Goal: Navigation & Orientation: Go to known website

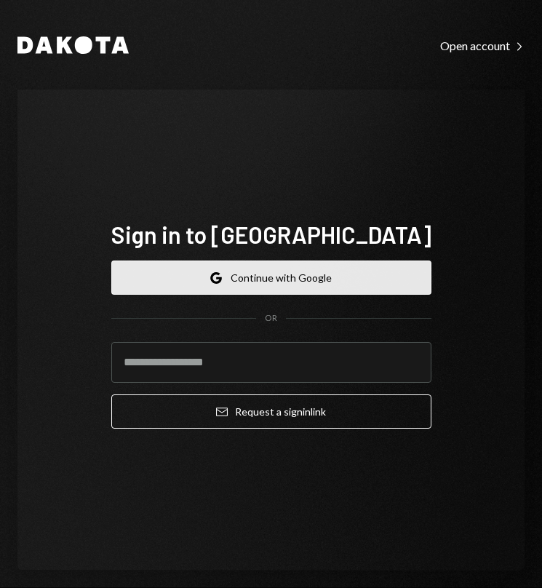
click at [263, 283] on button "Google Continue with Google" at bounding box center [271, 277] width 320 height 34
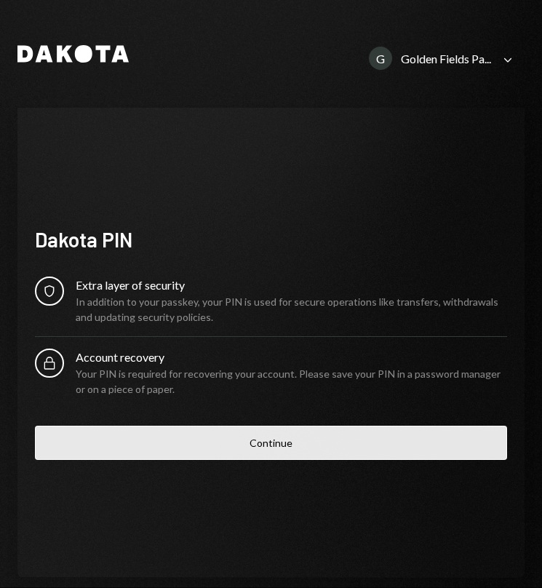
click at [295, 443] on button "Continue" at bounding box center [271, 442] width 472 height 34
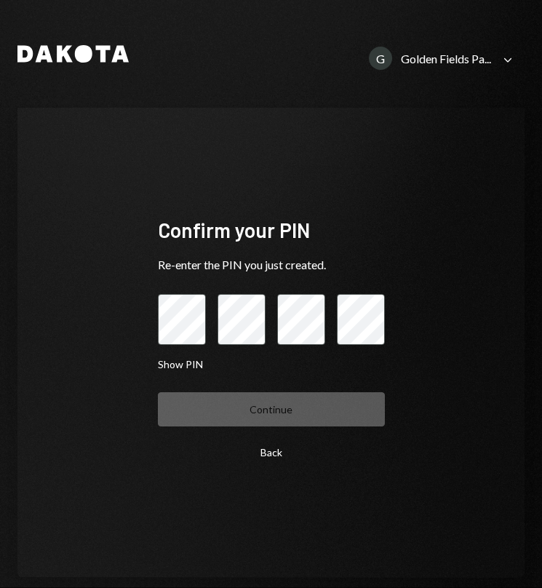
click at [444, 54] on div "Golden Fields Pa..." at bounding box center [446, 59] width 90 height 14
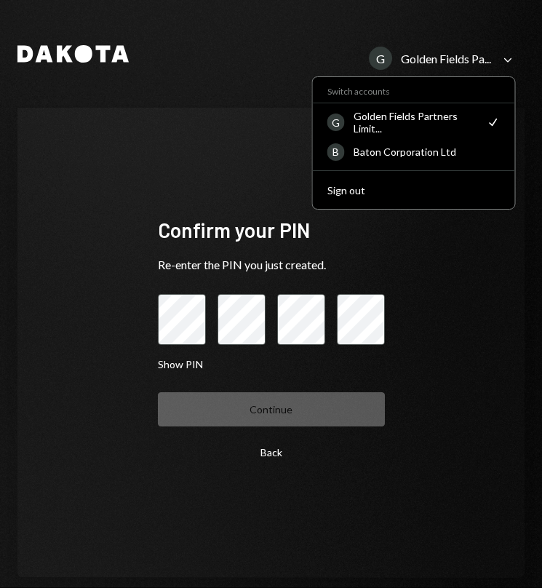
click at [247, 67] on div "Dakota G Golden Fields Pa... Caret Down" at bounding box center [270, 54] width 507 height 38
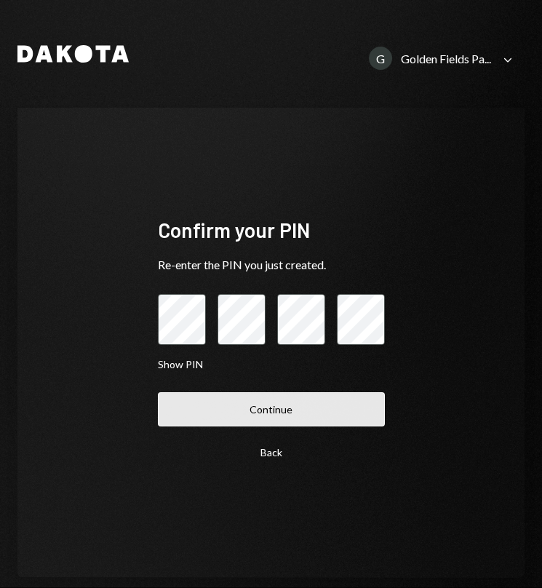
click at [163, 407] on button "Continue" at bounding box center [271, 409] width 227 height 34
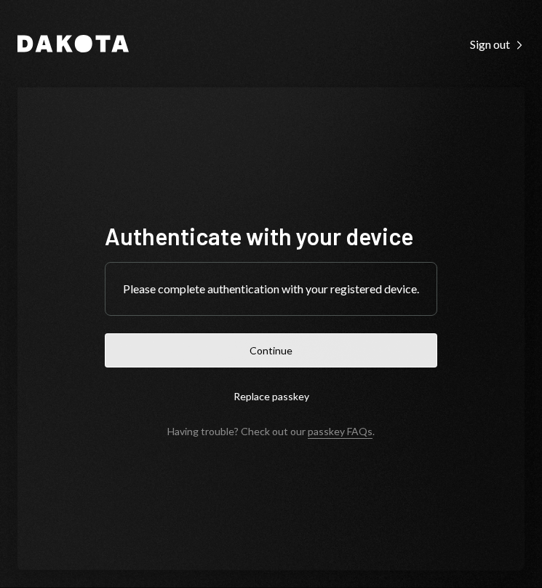
click at [299, 345] on button "Continue" at bounding box center [271, 350] width 332 height 34
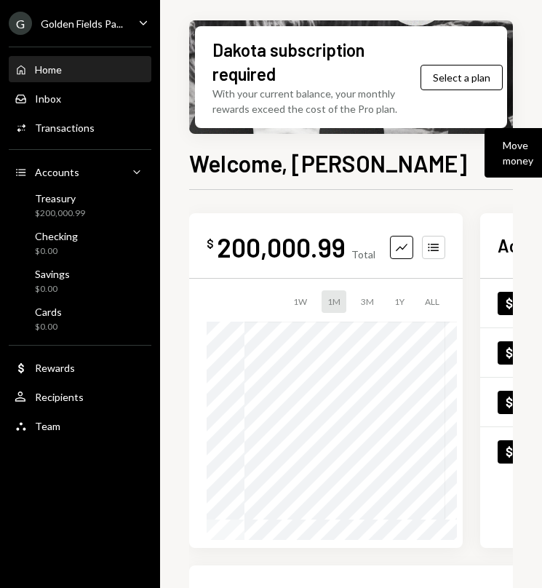
click at [103, 35] on ul "G Golden Fields Pa... Caret Down Home Home Inbox Inbox Activities Transactions …" at bounding box center [80, 220] width 160 height 441
click at [103, 16] on div "G Golden Fields Pa..." at bounding box center [66, 23] width 114 height 23
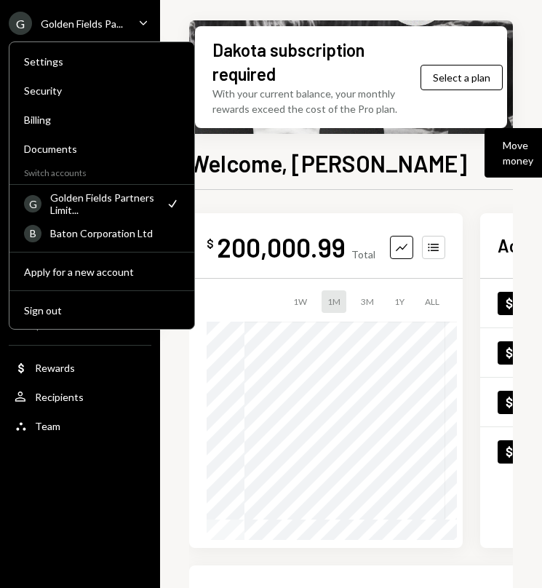
click at [65, 256] on div "Settings Security Billing Documents Switch accounts G Golden Fields Partners Li…" at bounding box center [102, 185] width 186 height 288
click at [74, 234] on div "Baton Corporation Ltd" at bounding box center [114, 233] width 129 height 12
